Goal: Task Accomplishment & Management: Manage account settings

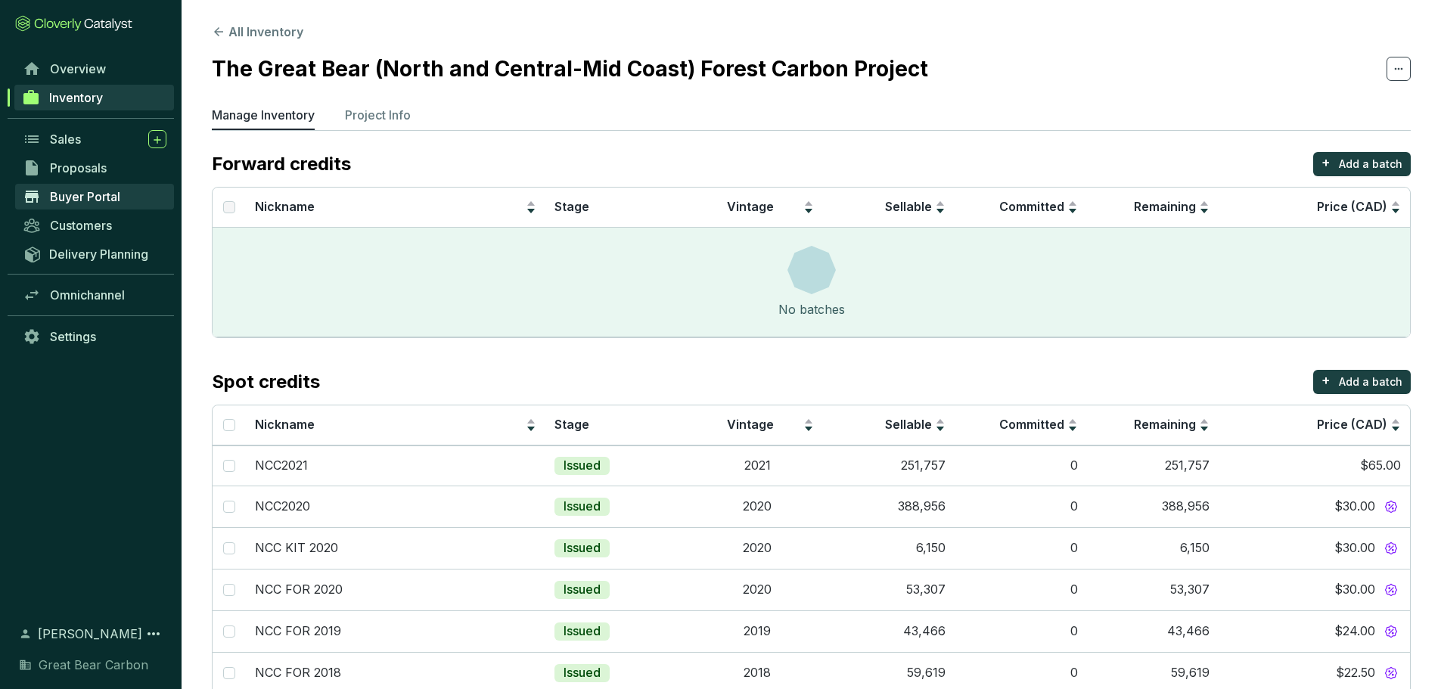
click at [99, 195] on span "Buyer Portal" at bounding box center [85, 196] width 70 height 15
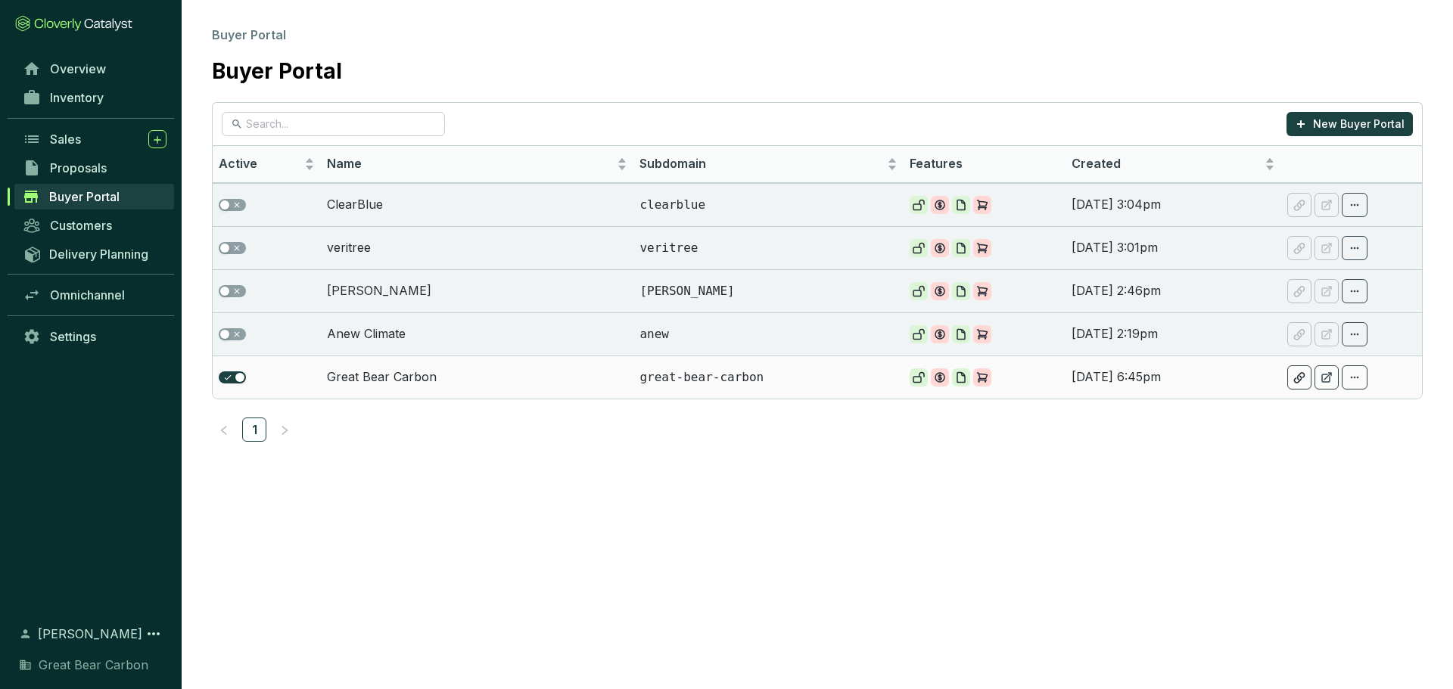
click at [642, 369] on td "great-bear-carbon" at bounding box center [768, 377] width 270 height 43
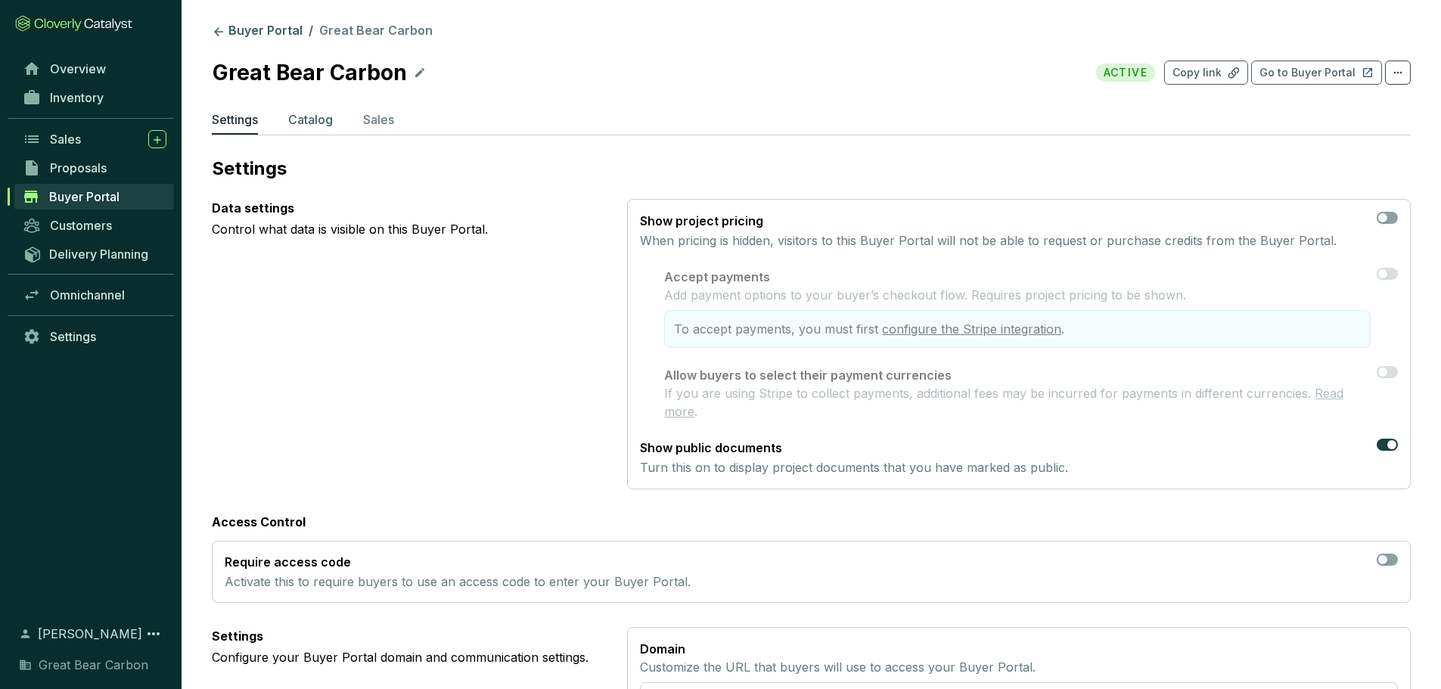
click at [311, 119] on p "Catalog" at bounding box center [310, 119] width 45 height 18
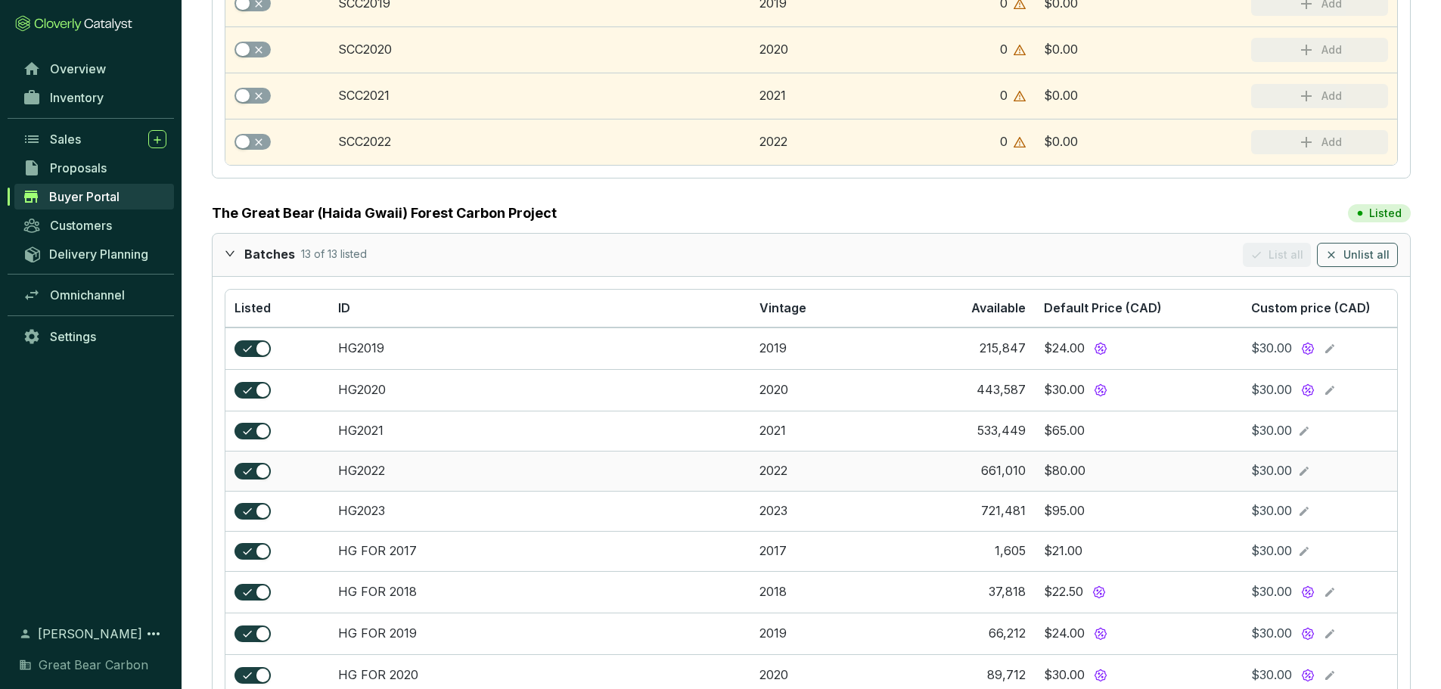
scroll to position [2194, 0]
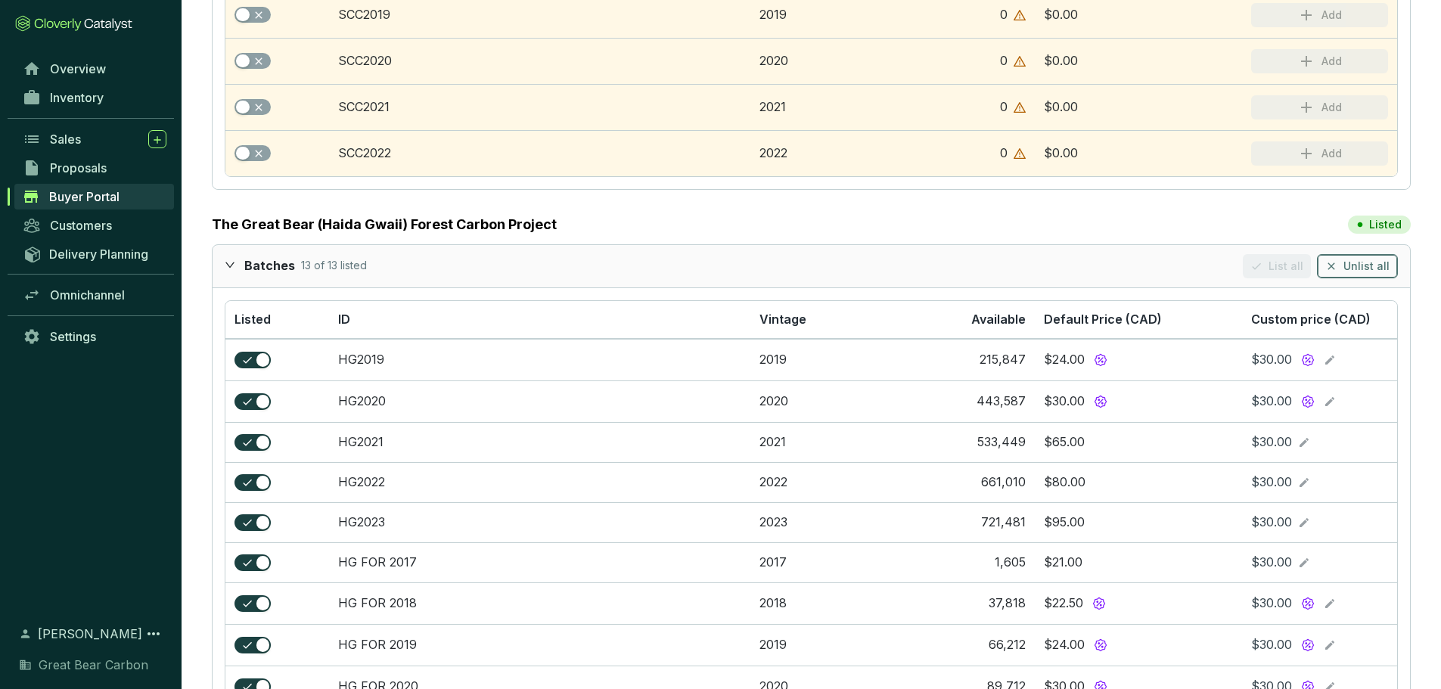
click at [1365, 262] on span "Unlist all" at bounding box center [1367, 266] width 46 height 15
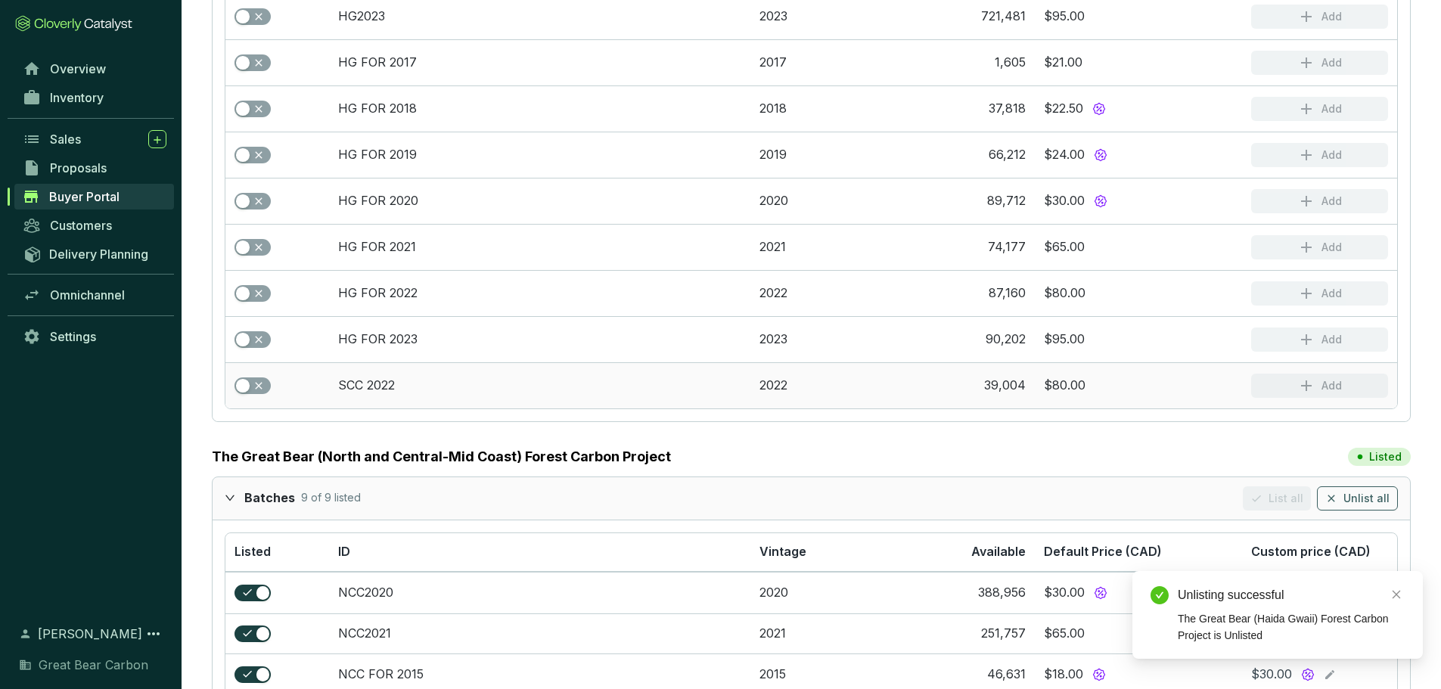
scroll to position [3023, 0]
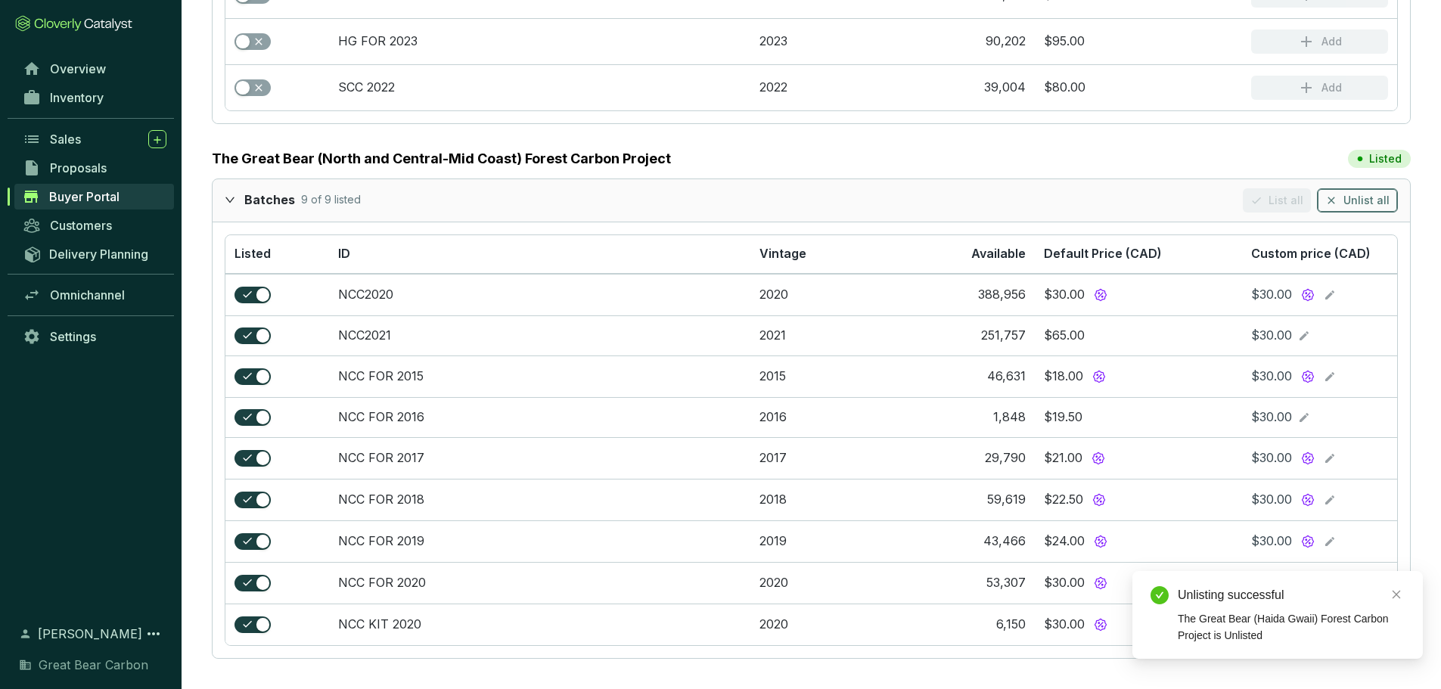
click at [1379, 188] on button "Unlist all" at bounding box center [1357, 200] width 81 height 24
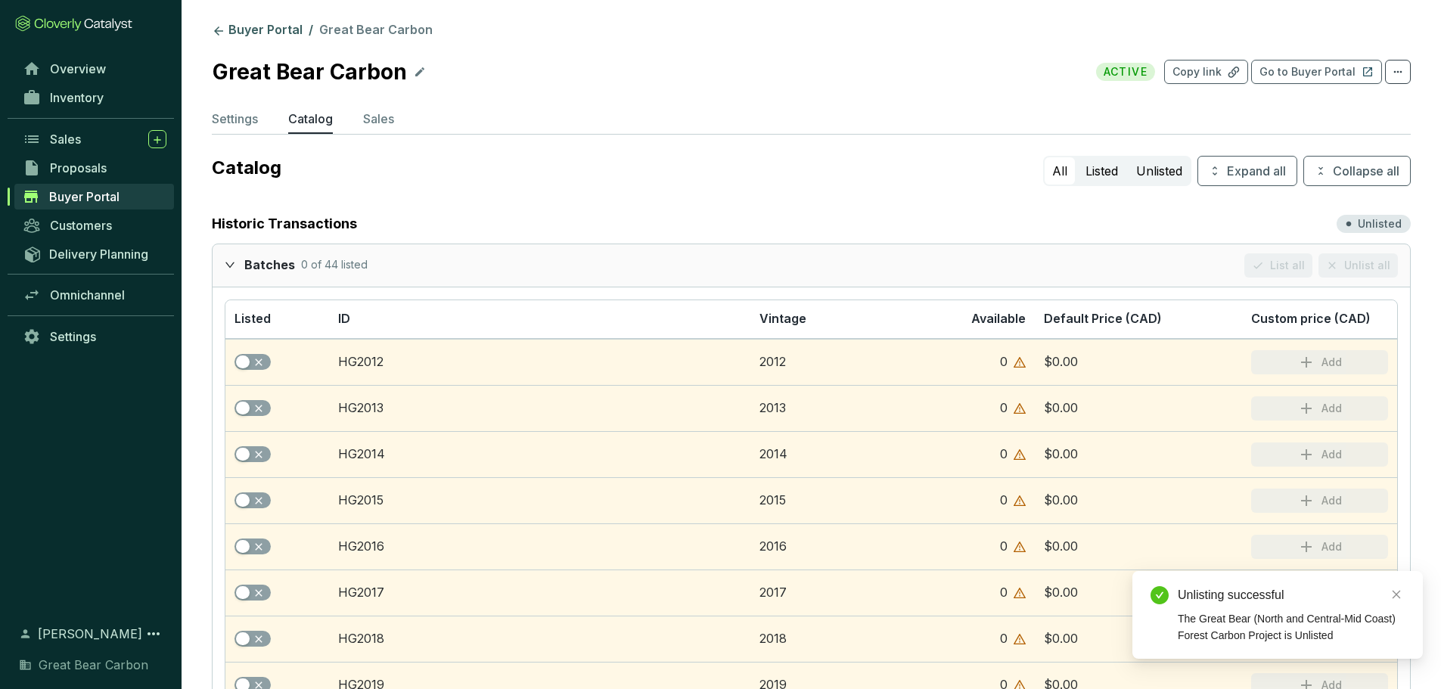
scroll to position [0, 0]
click at [229, 118] on p "Settings" at bounding box center [235, 119] width 46 height 18
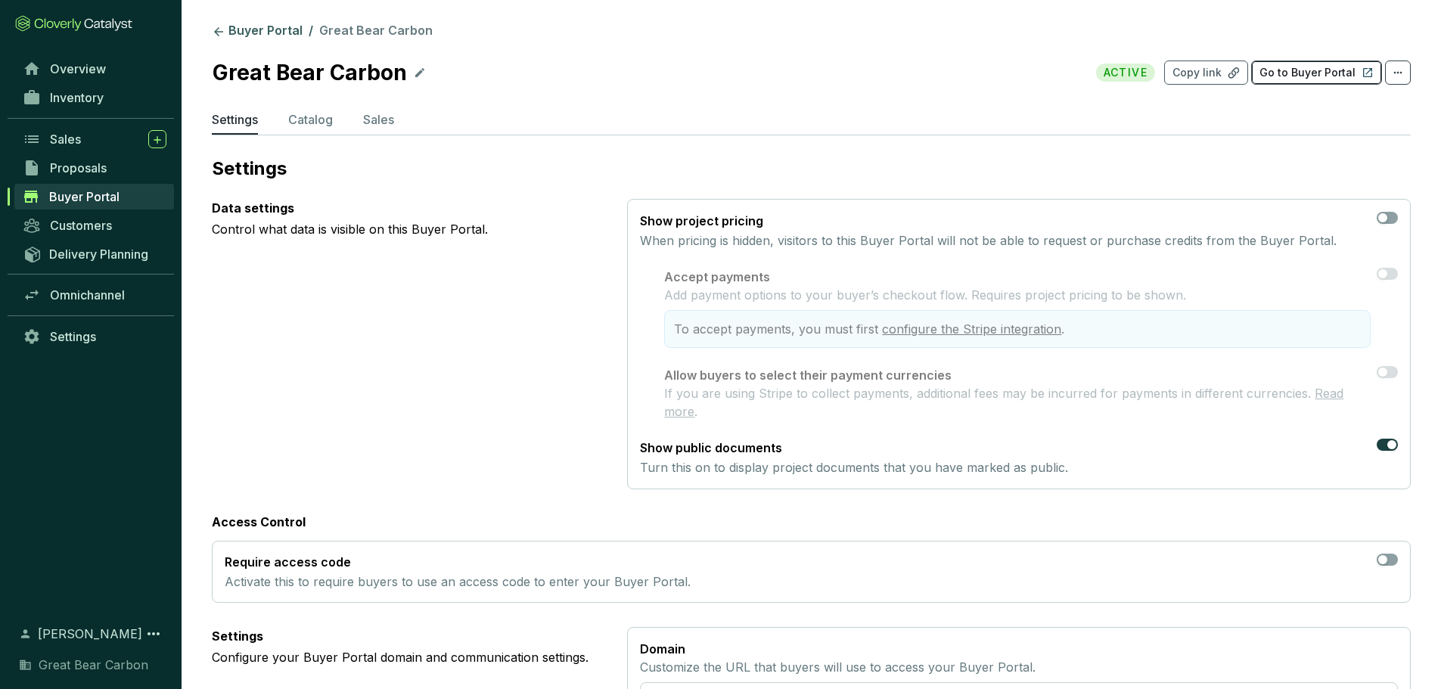
click at [1276, 70] on p "Go to Buyer Portal" at bounding box center [1308, 72] width 96 height 15
click at [309, 126] on p "Catalog" at bounding box center [310, 119] width 45 height 18
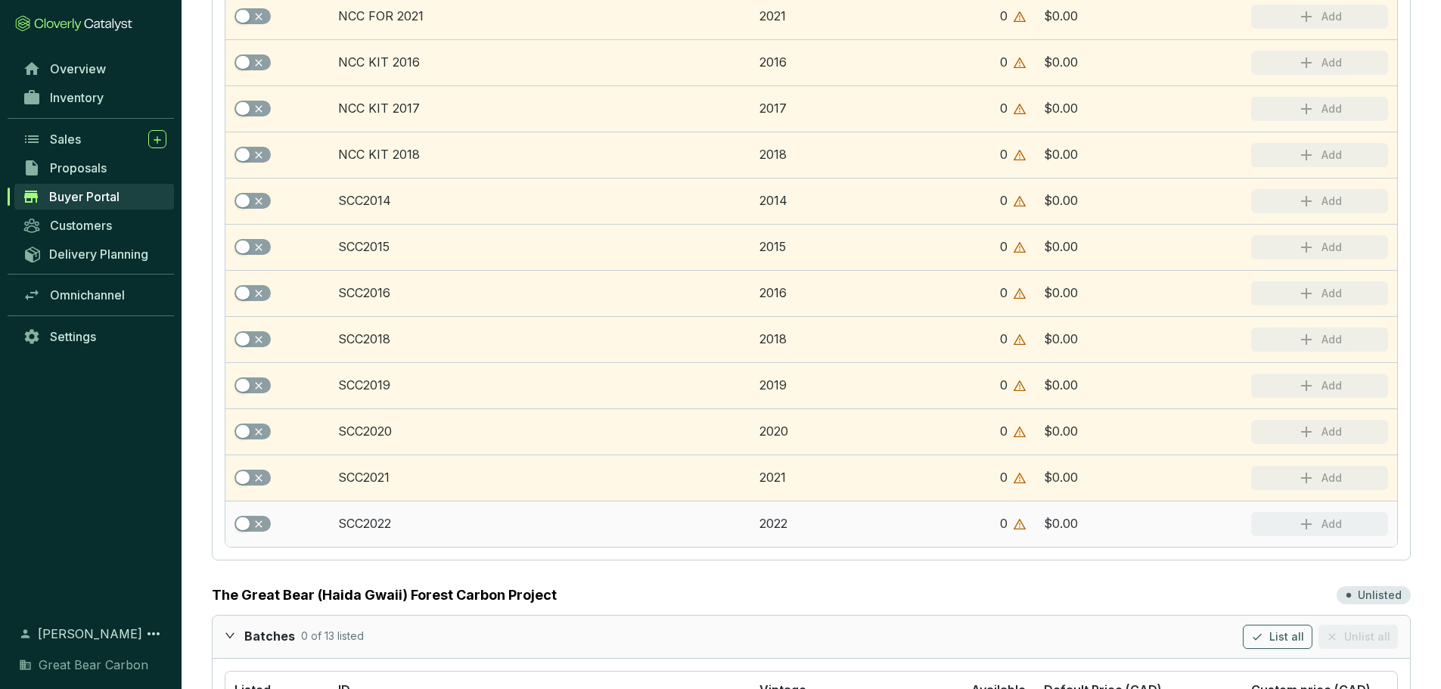
scroll to position [1816, 0]
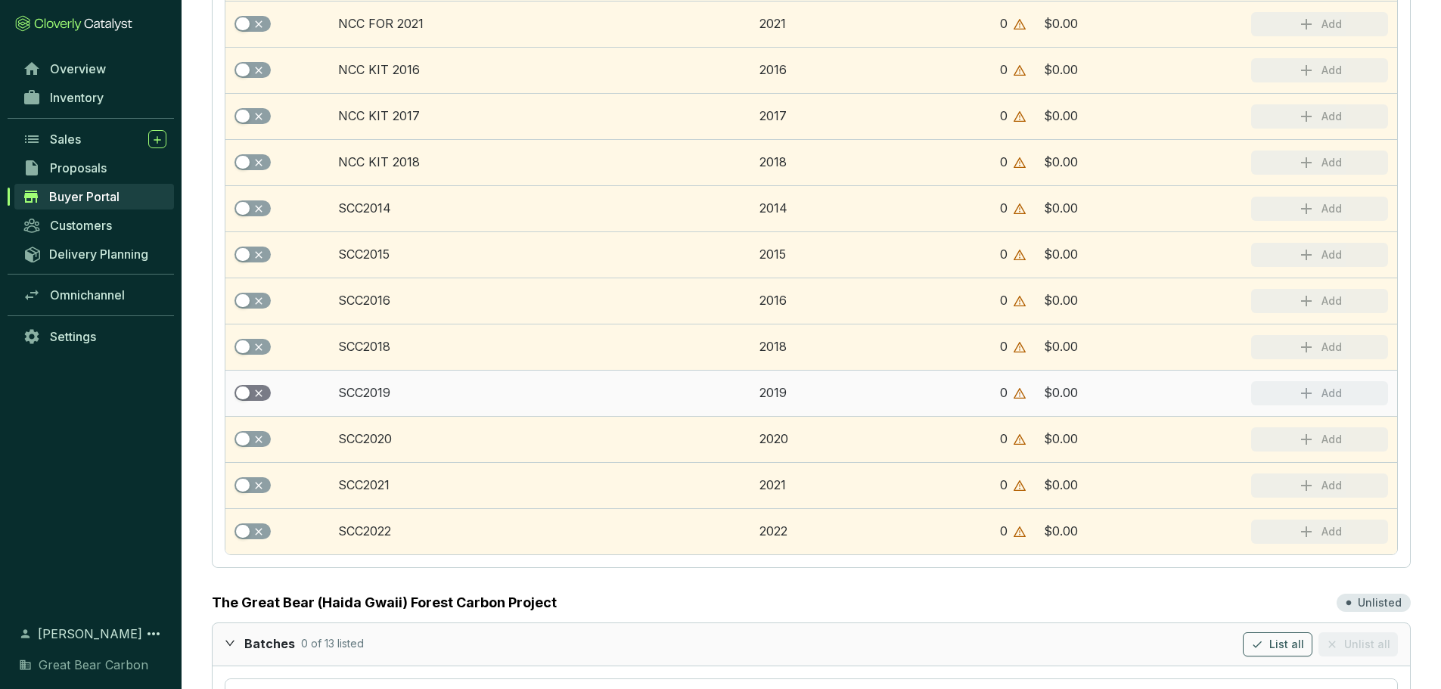
click at [251, 390] on span "button" at bounding box center [253, 393] width 36 height 17
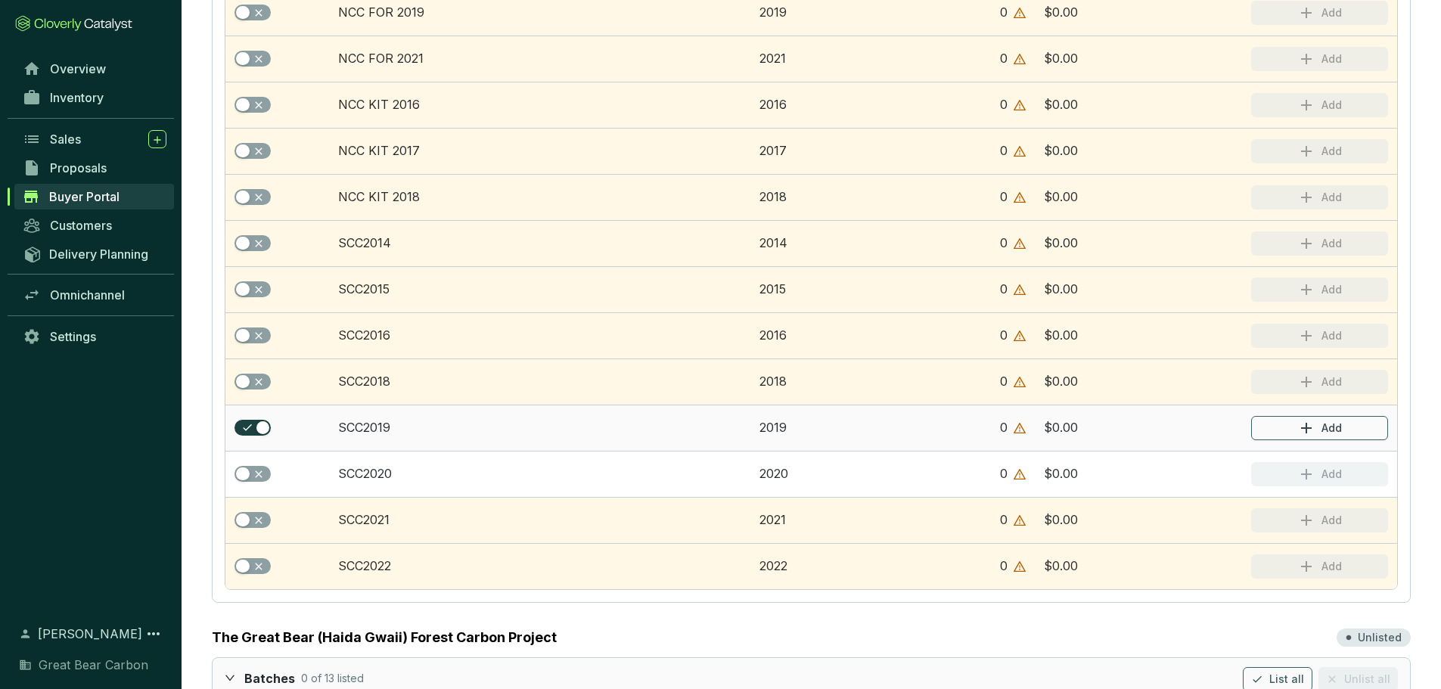
scroll to position [1851, 0]
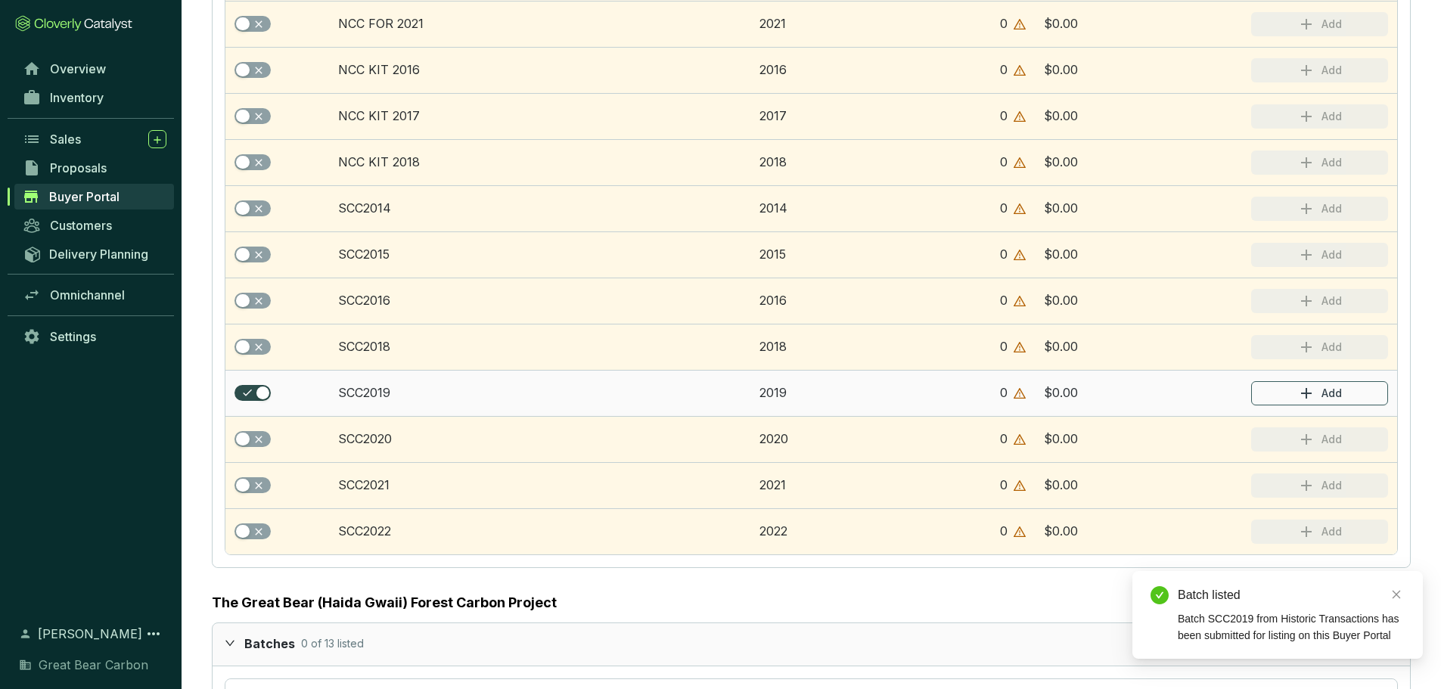
click at [244, 390] on span "button" at bounding box center [253, 393] width 36 height 17
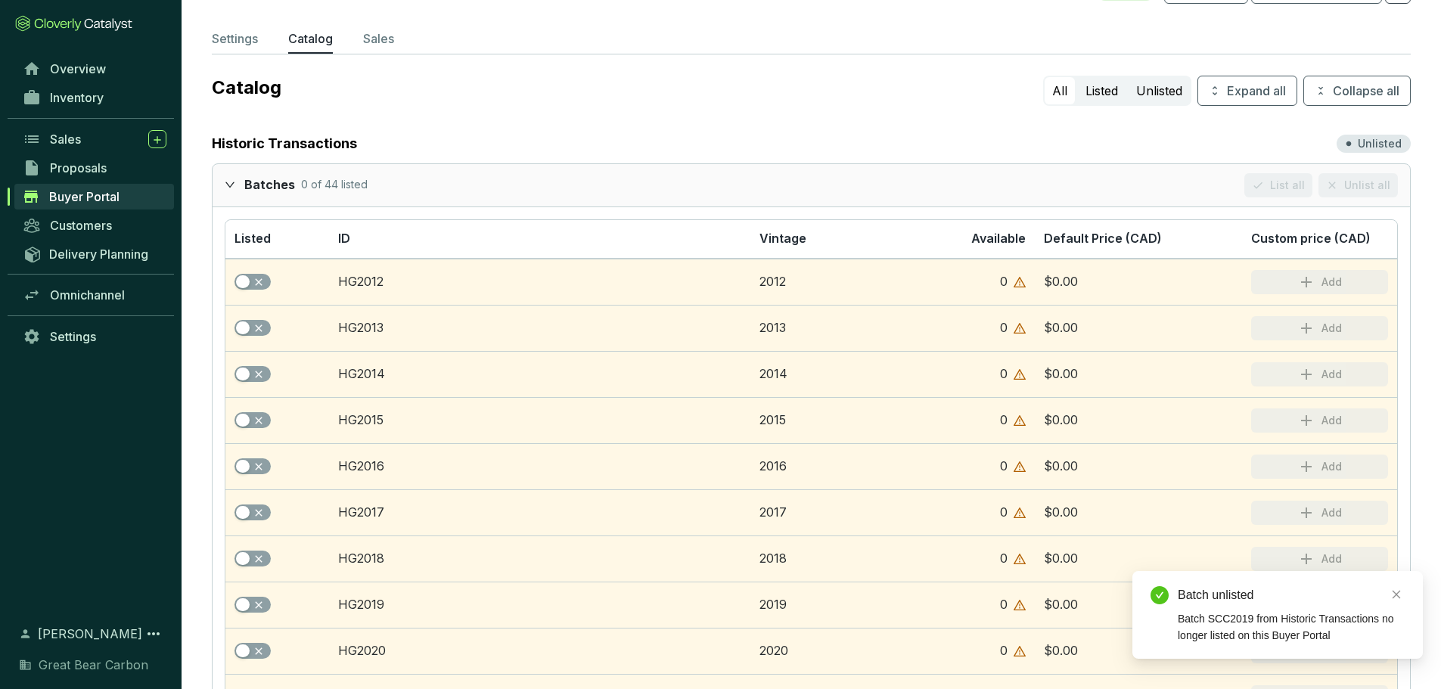
scroll to position [0, 0]
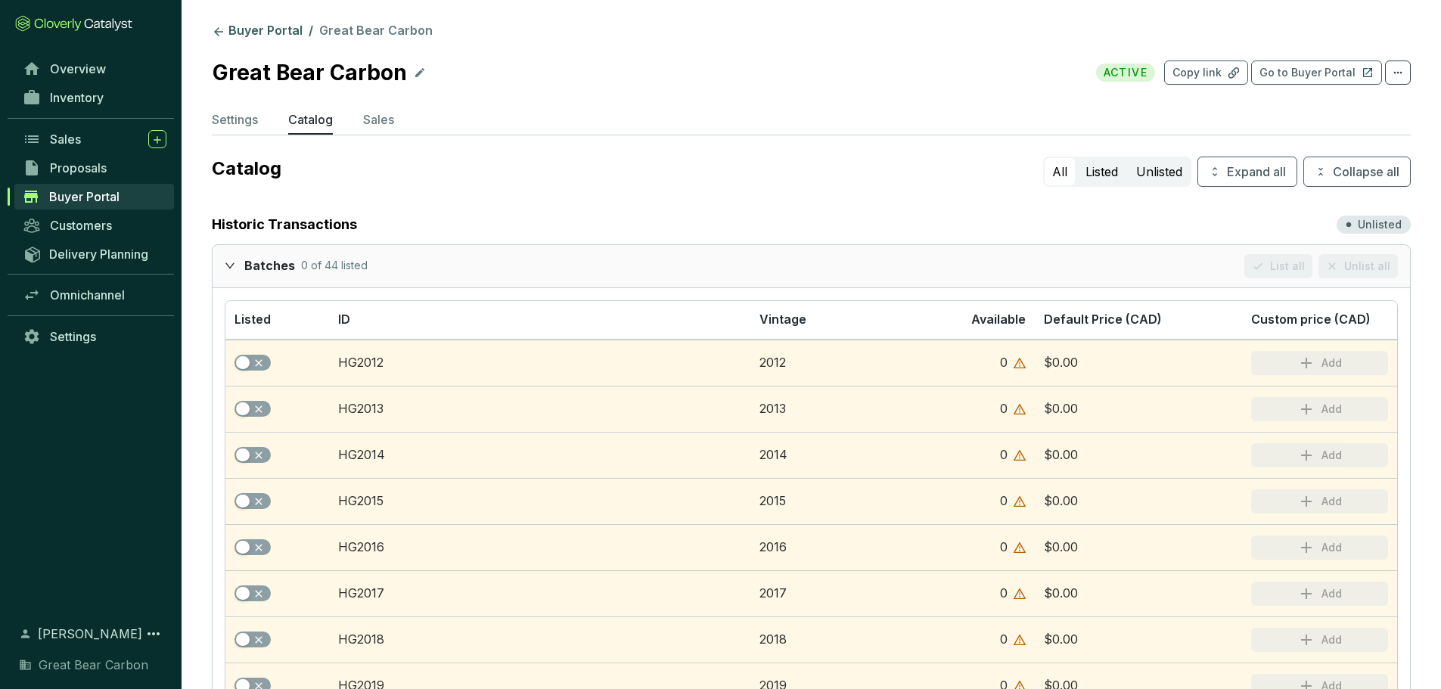
click at [230, 266] on icon "expanded" at bounding box center [230, 265] width 11 height 11
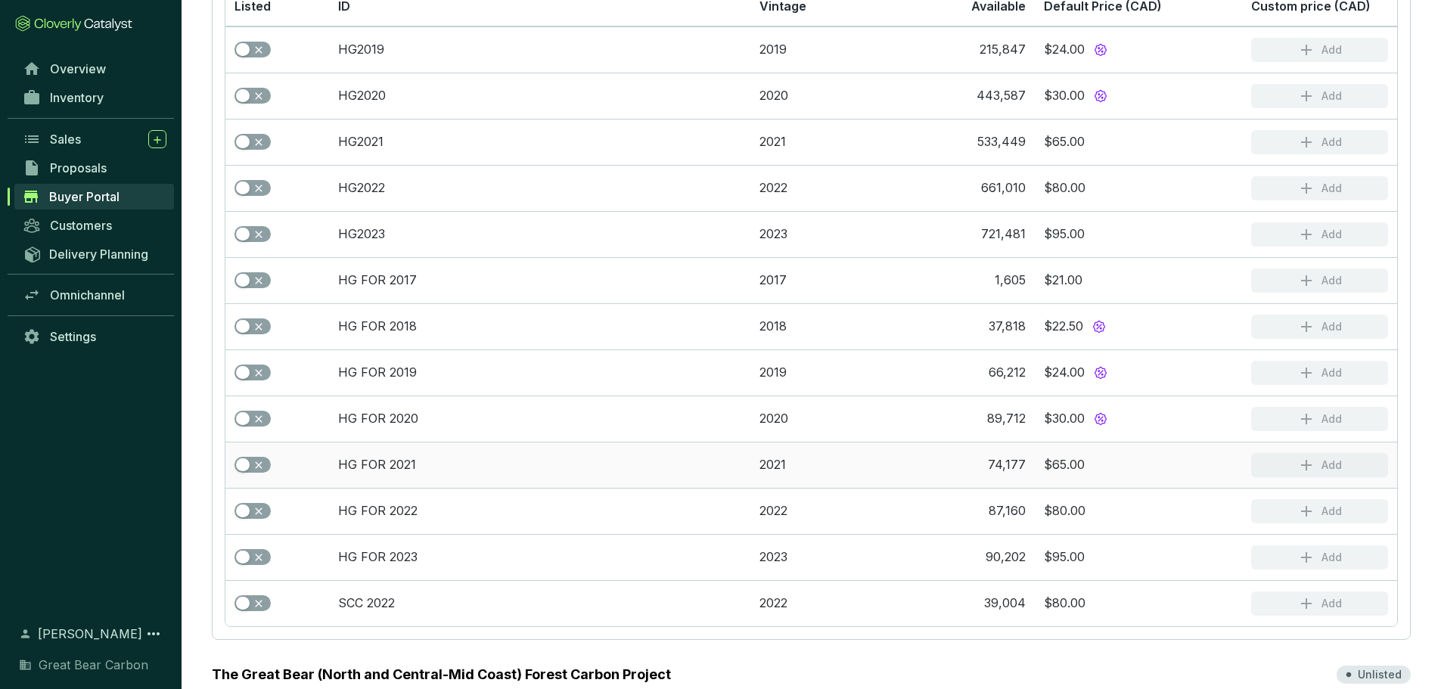
scroll to position [378, 0]
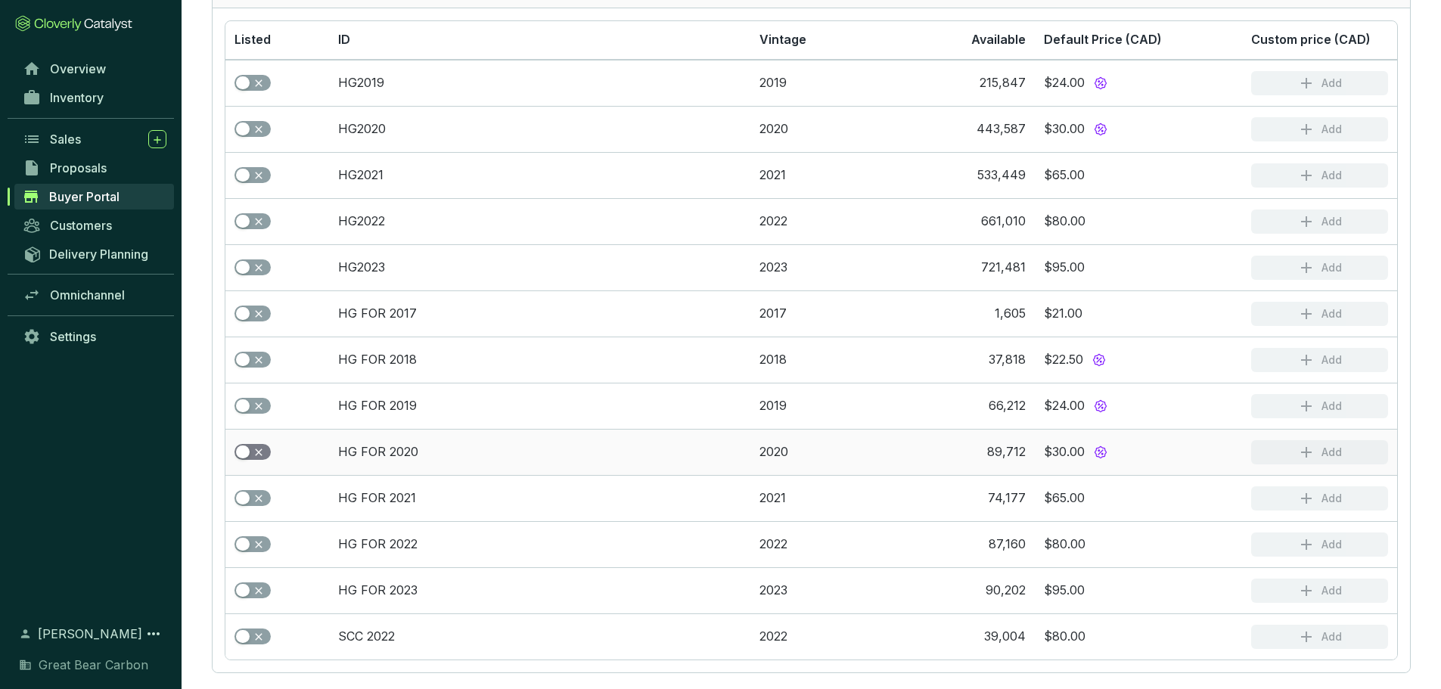
click at [249, 446] on div "button" at bounding box center [243, 453] width 14 height 14
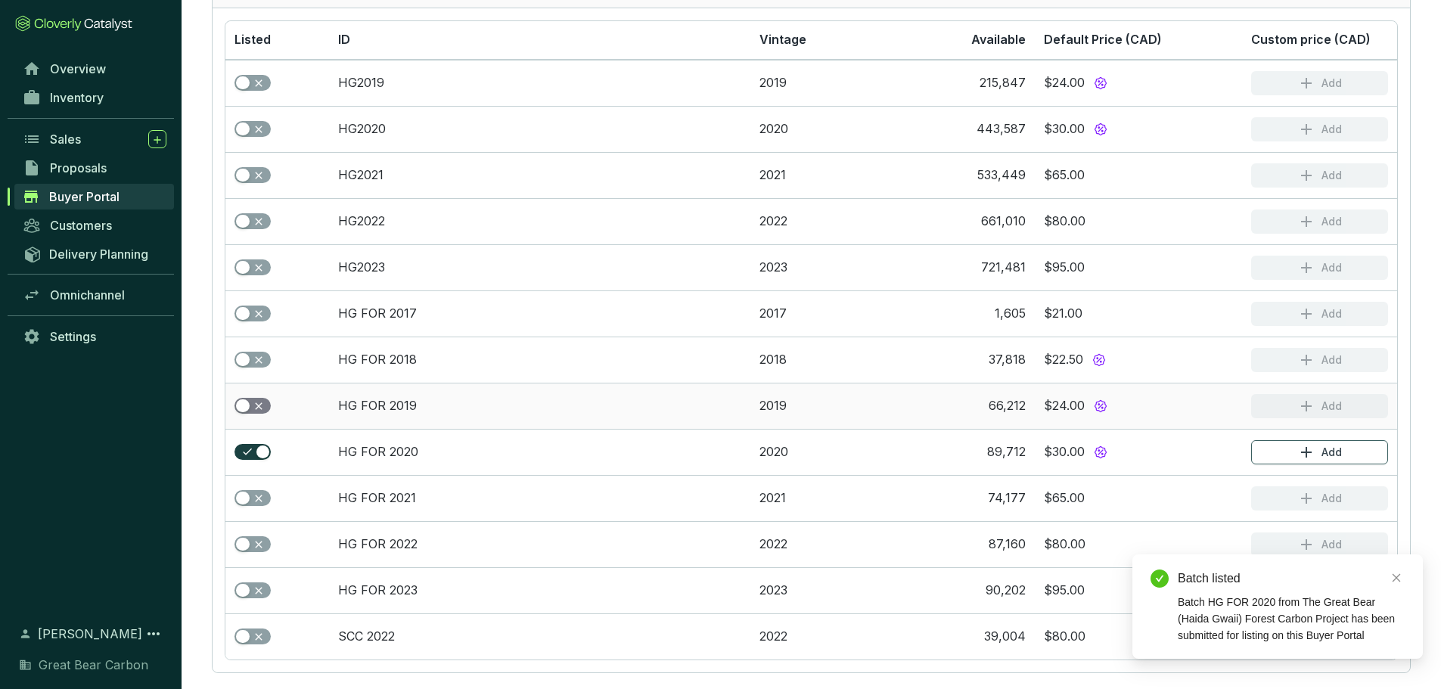
click at [247, 408] on div "button" at bounding box center [243, 407] width 14 height 14
click at [244, 352] on span "button" at bounding box center [253, 360] width 36 height 17
click at [244, 312] on div "button" at bounding box center [243, 314] width 14 height 14
click at [250, 173] on button "button" at bounding box center [253, 175] width 36 height 17
click at [249, 177] on span "button" at bounding box center [253, 175] width 36 height 17
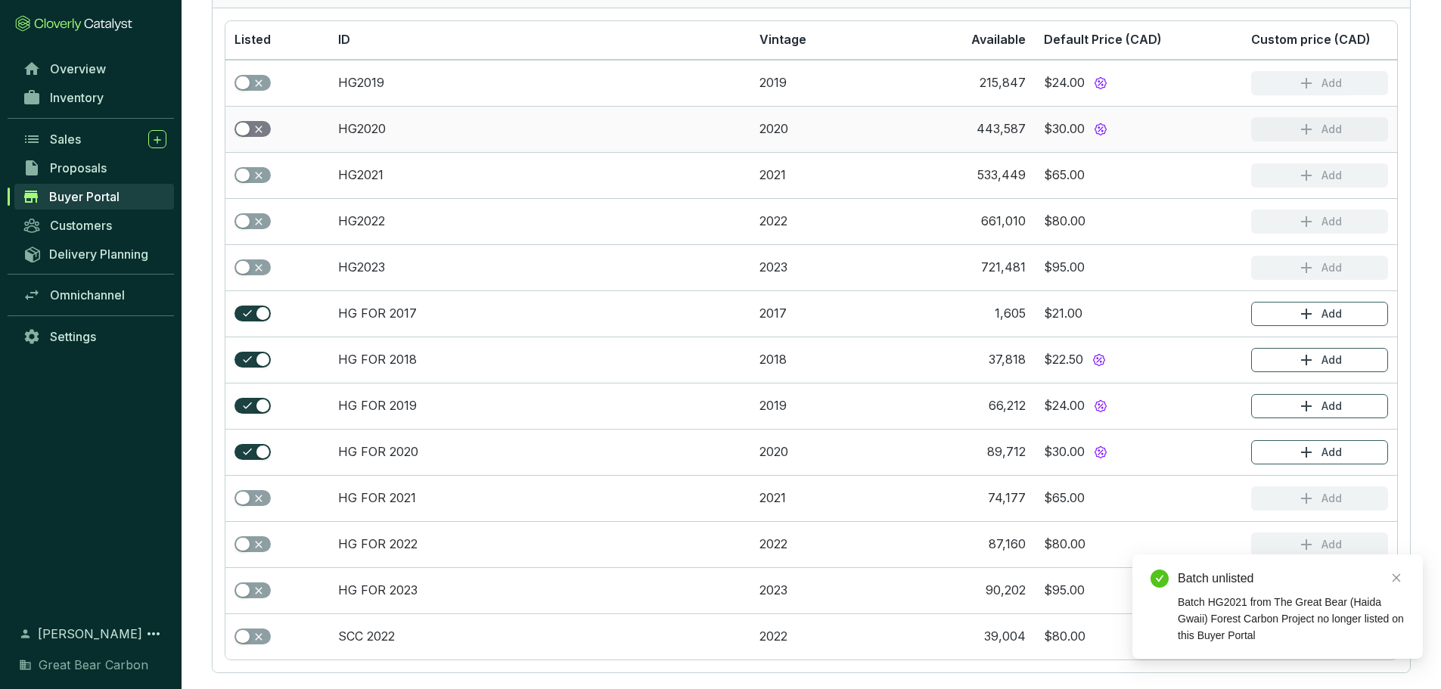
click at [241, 128] on div "button" at bounding box center [243, 130] width 14 height 14
click at [244, 76] on div "button" at bounding box center [243, 83] width 14 height 14
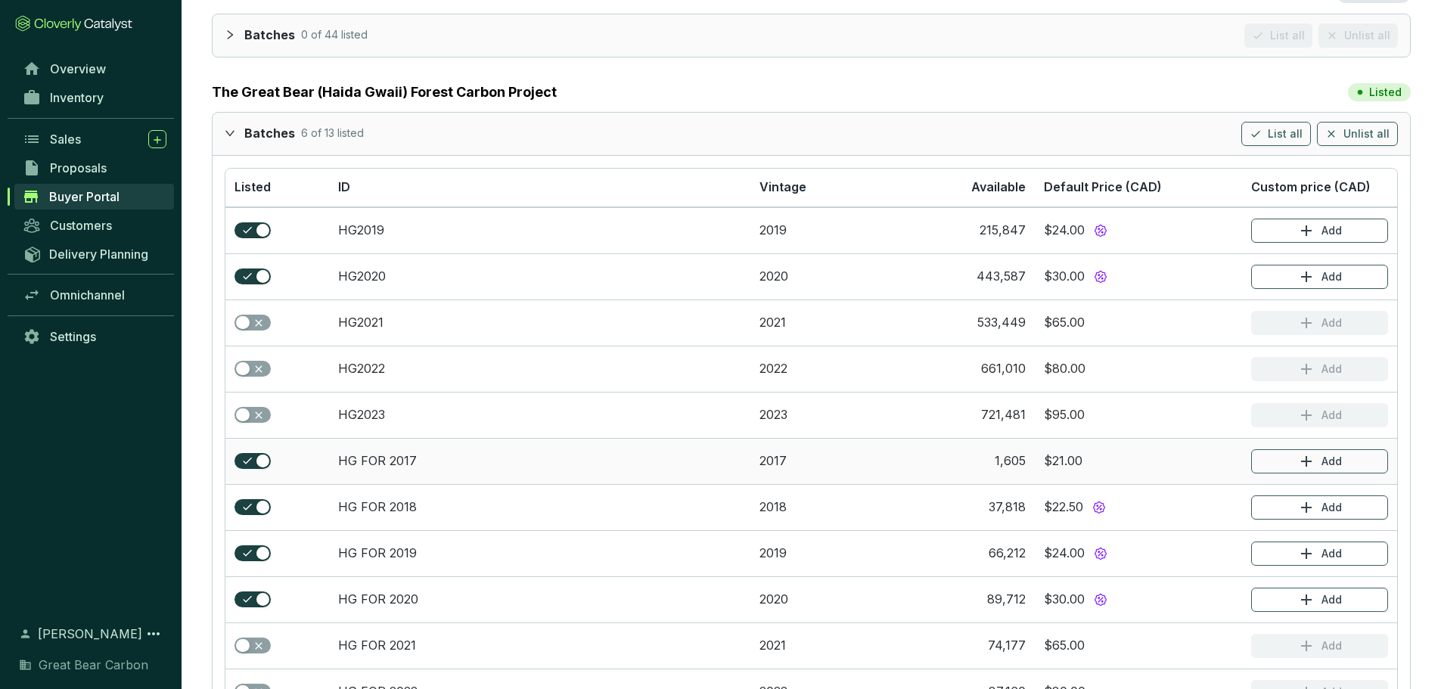
scroll to position [227, 0]
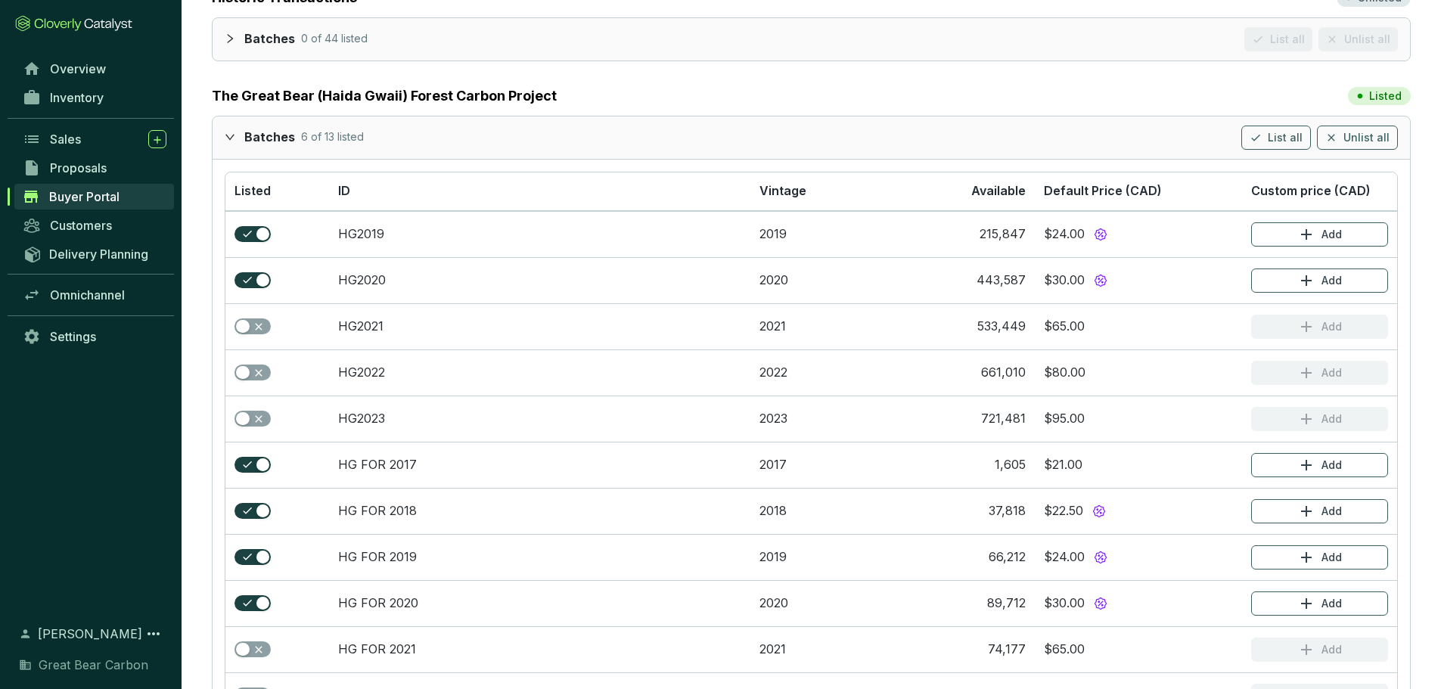
click at [225, 138] on icon "expanded" at bounding box center [230, 137] width 11 height 11
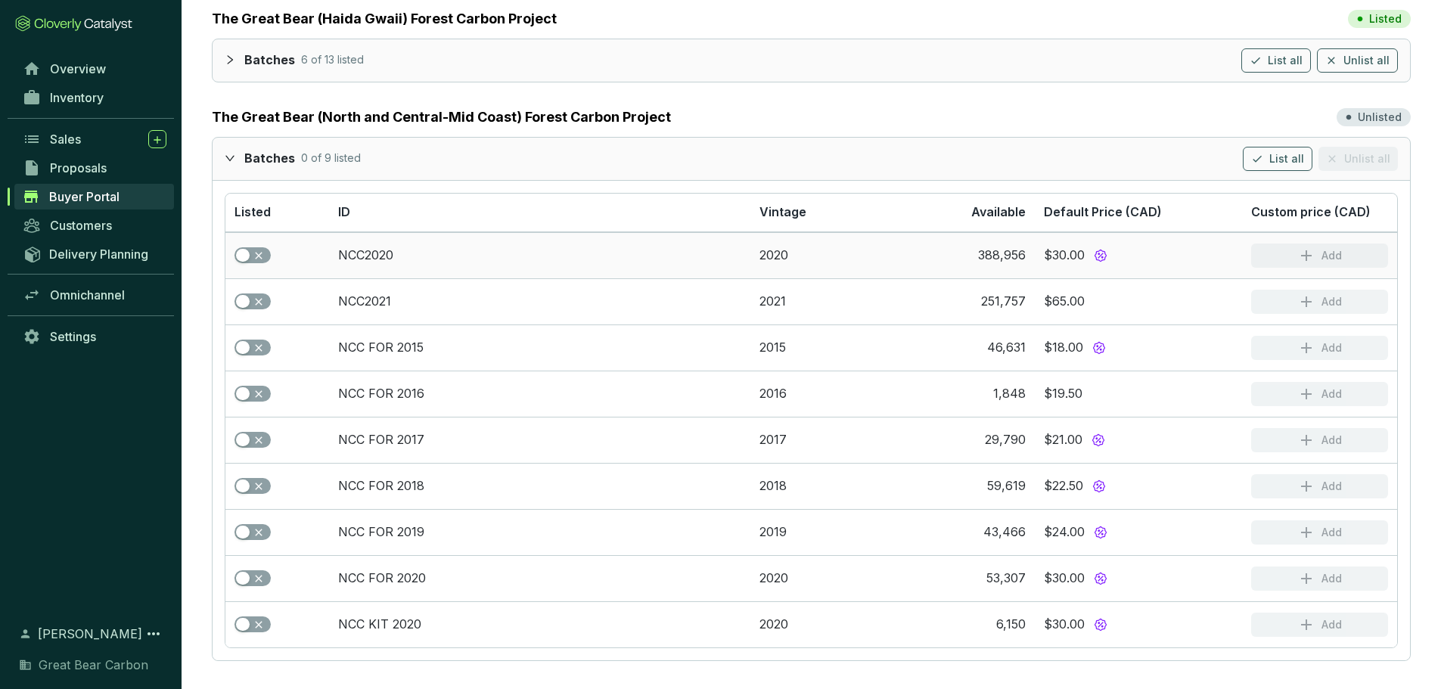
scroll to position [306, 0]
click at [244, 255] on div "button" at bounding box center [243, 254] width 14 height 14
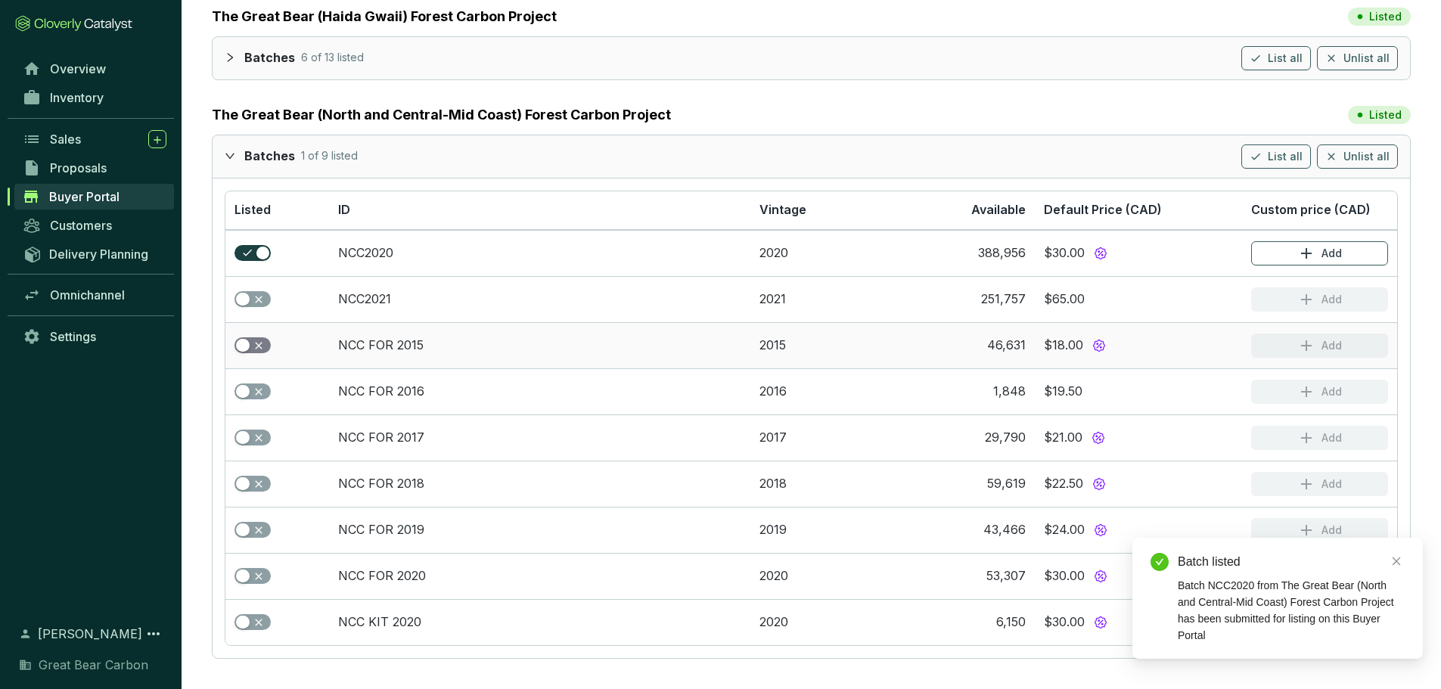
click at [258, 347] on span "button" at bounding box center [253, 345] width 36 height 17
click at [261, 396] on span "button" at bounding box center [253, 392] width 36 height 17
click at [260, 436] on span "button" at bounding box center [253, 438] width 36 height 17
click at [261, 480] on span "button" at bounding box center [253, 484] width 36 height 17
click at [255, 527] on span "button" at bounding box center [253, 530] width 36 height 17
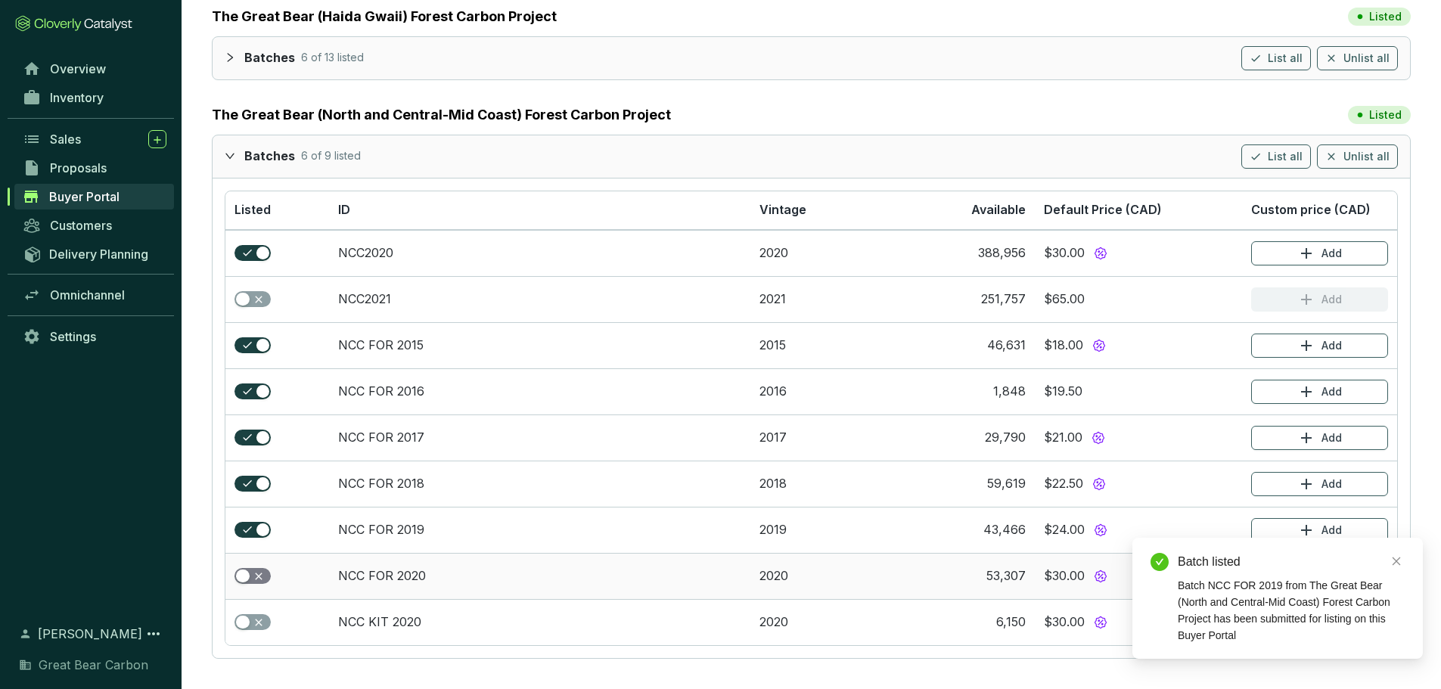
click at [263, 572] on span "button" at bounding box center [253, 576] width 36 height 17
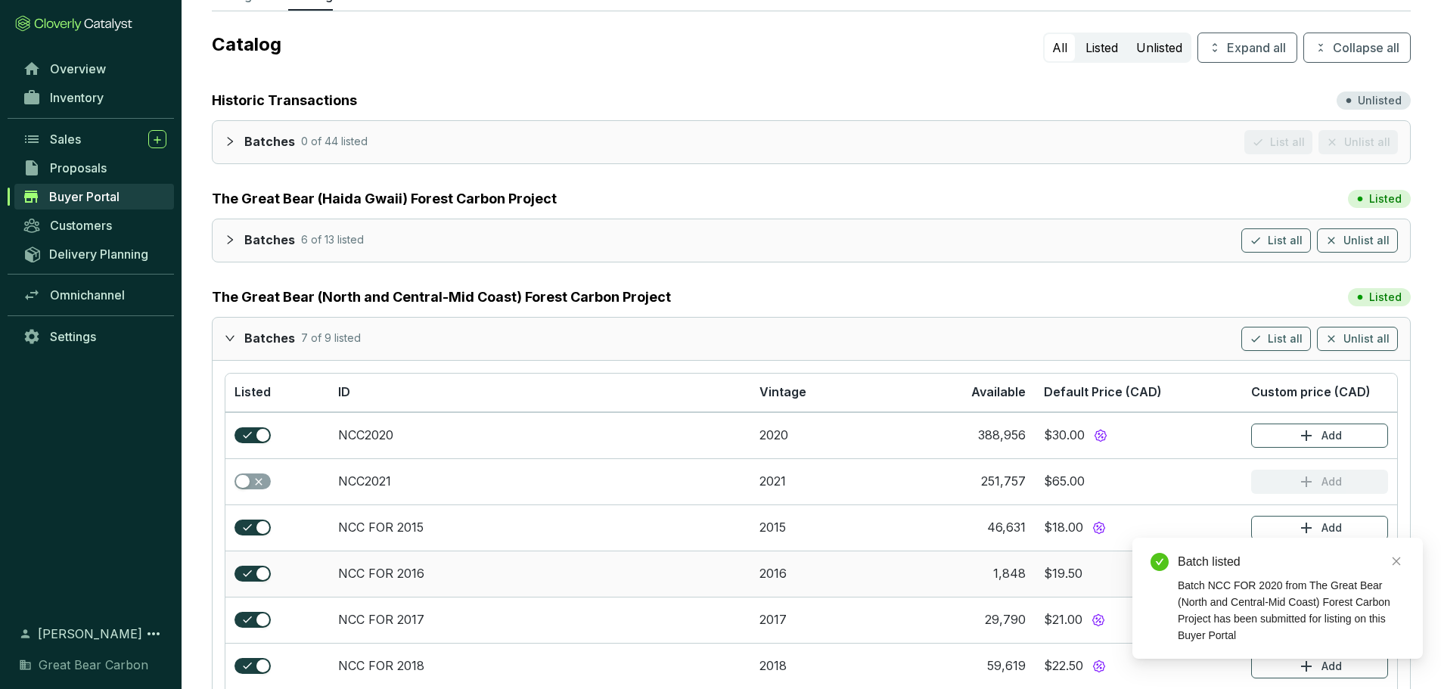
scroll to position [0, 0]
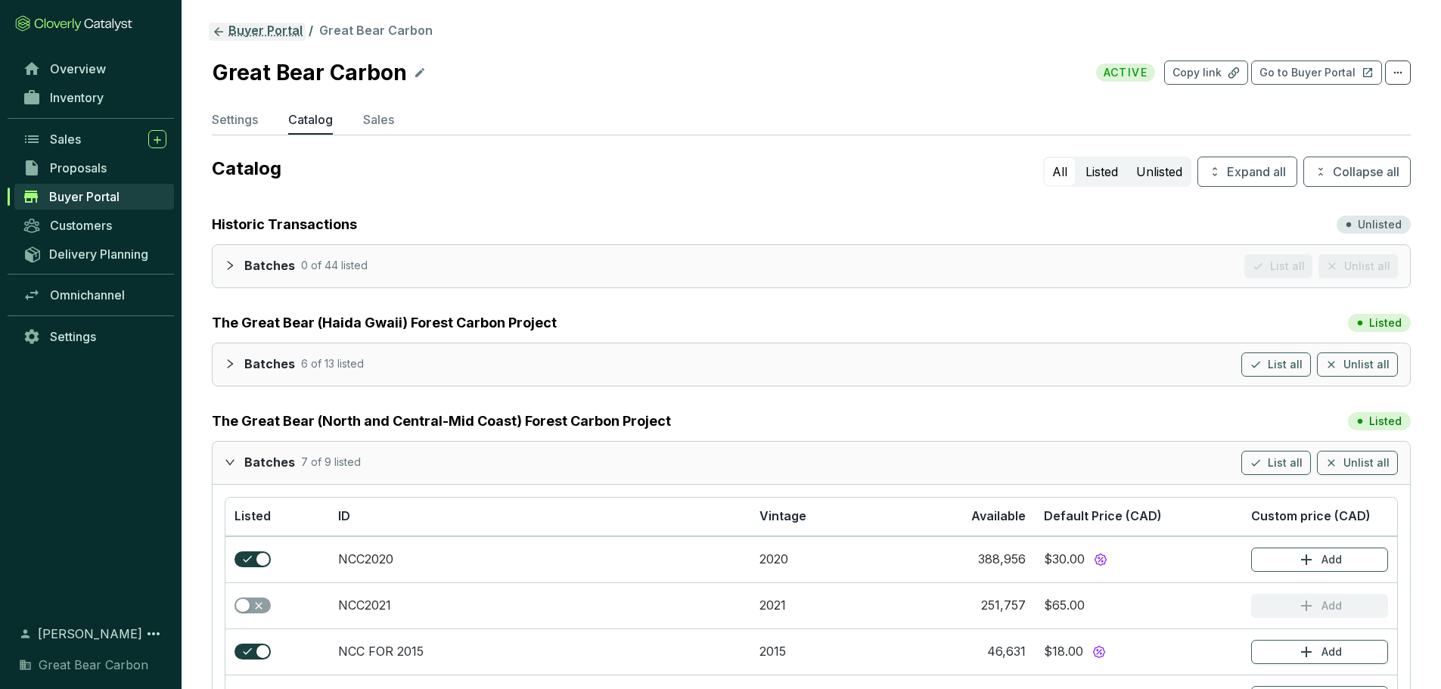
click at [222, 26] on icon at bounding box center [219, 32] width 14 height 14
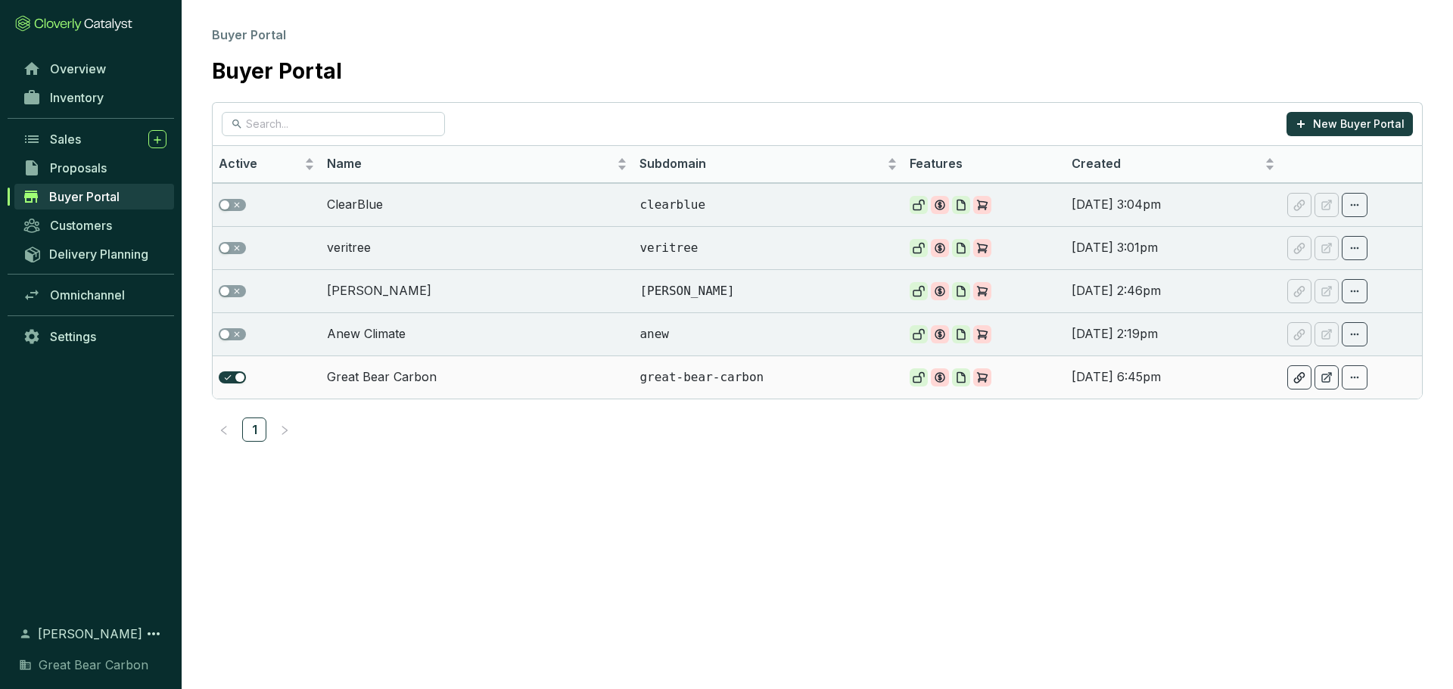
click at [484, 368] on td "Great Bear Carbon" at bounding box center [477, 377] width 313 height 43
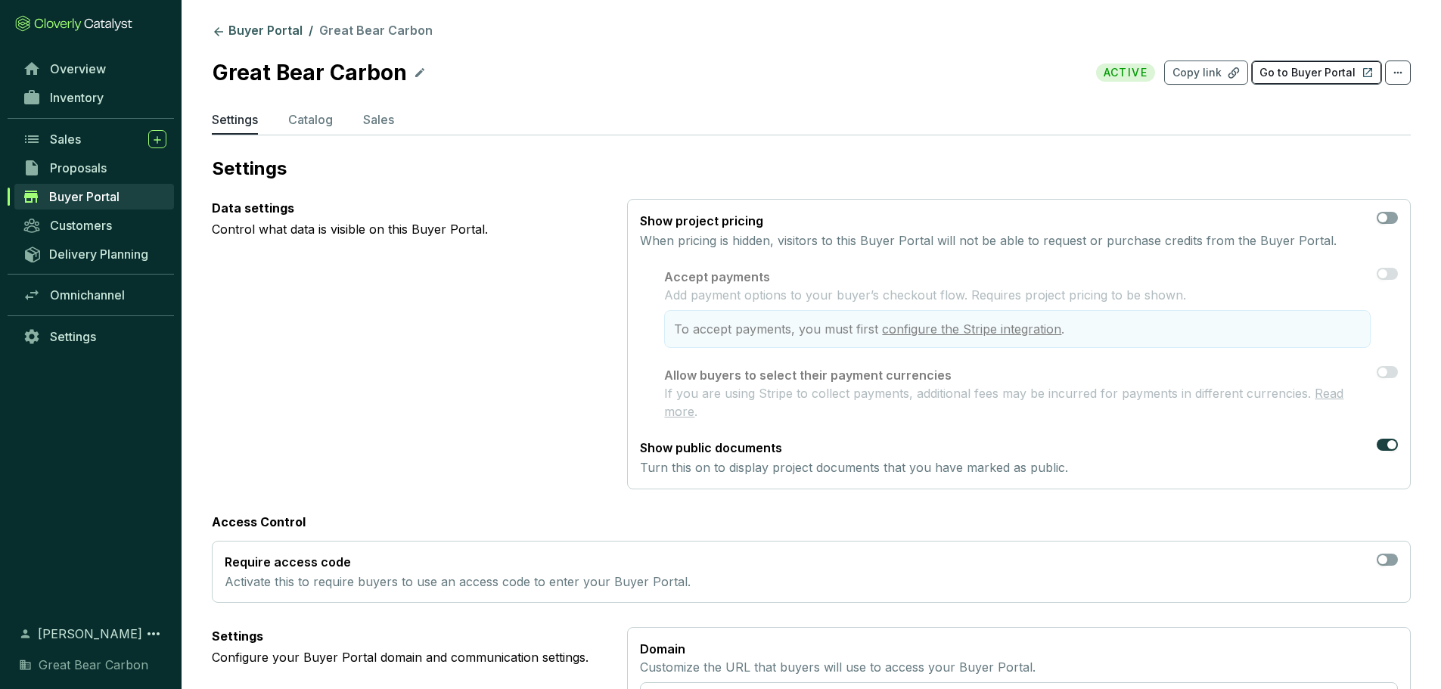
click at [1307, 78] on p "Go to Buyer Portal" at bounding box center [1308, 72] width 96 height 15
